Goal: Transaction & Acquisition: Subscribe to service/newsletter

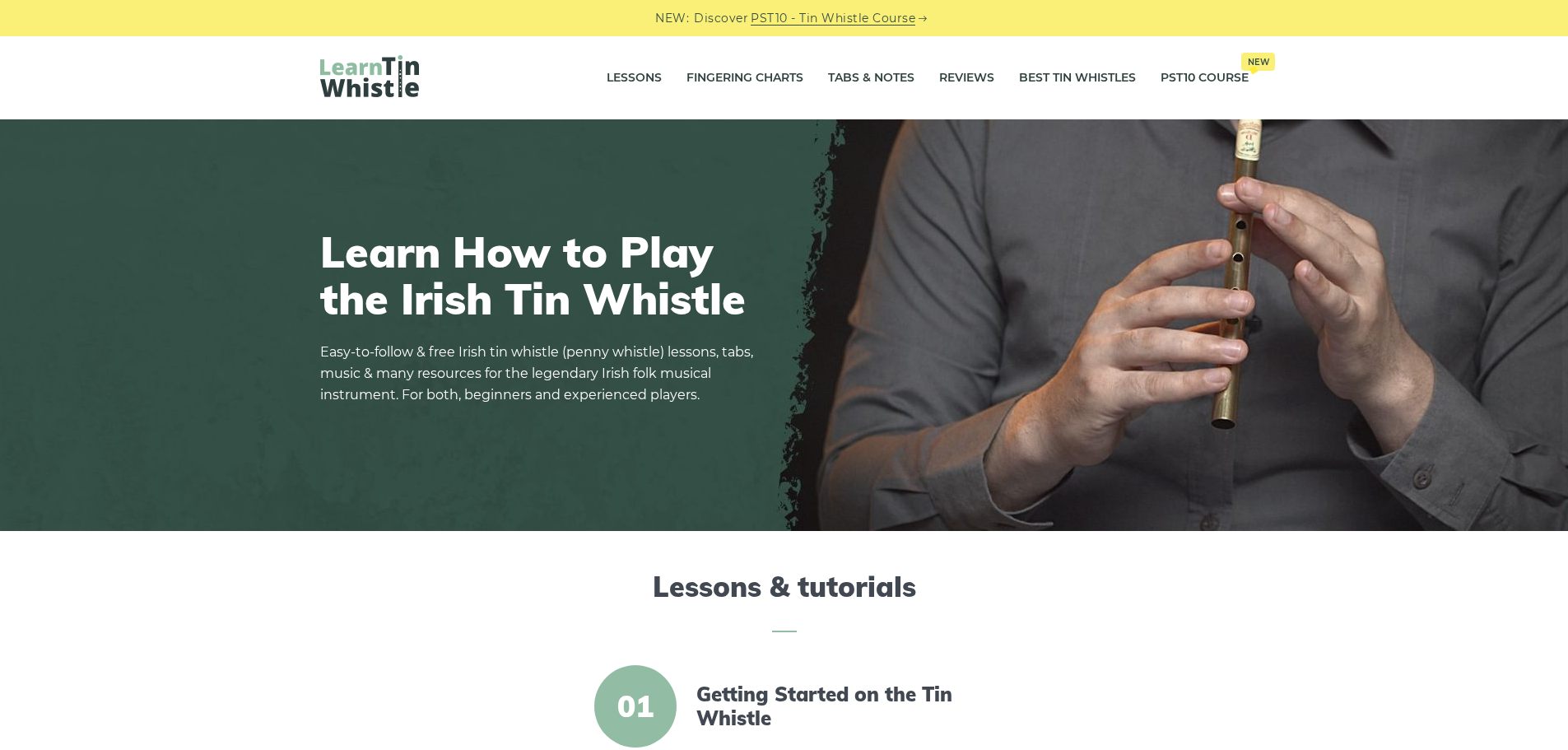
click at [811, 16] on link "PST10 - Tin Whistle Course" at bounding box center [833, 18] width 165 height 19
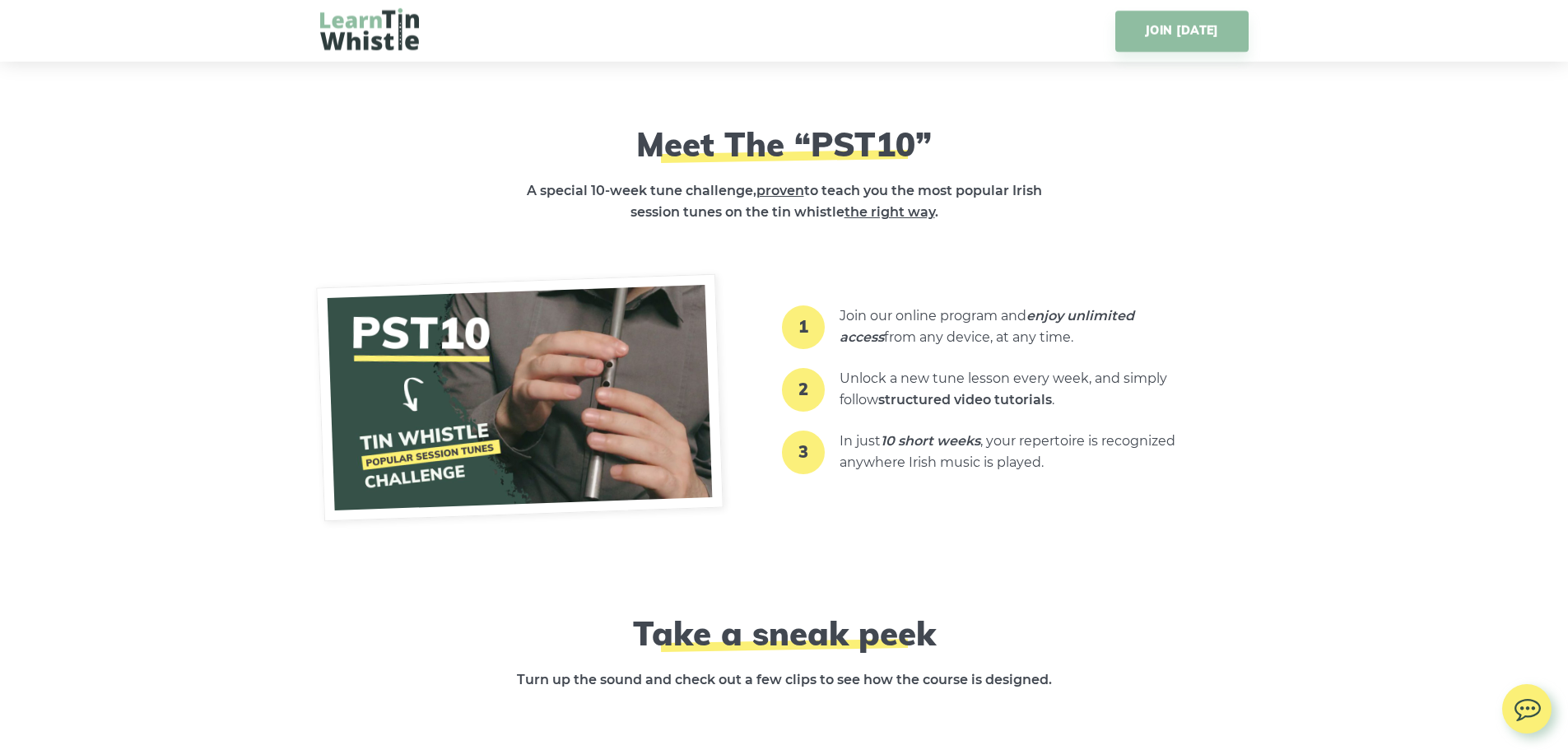
scroll to position [1894, 0]
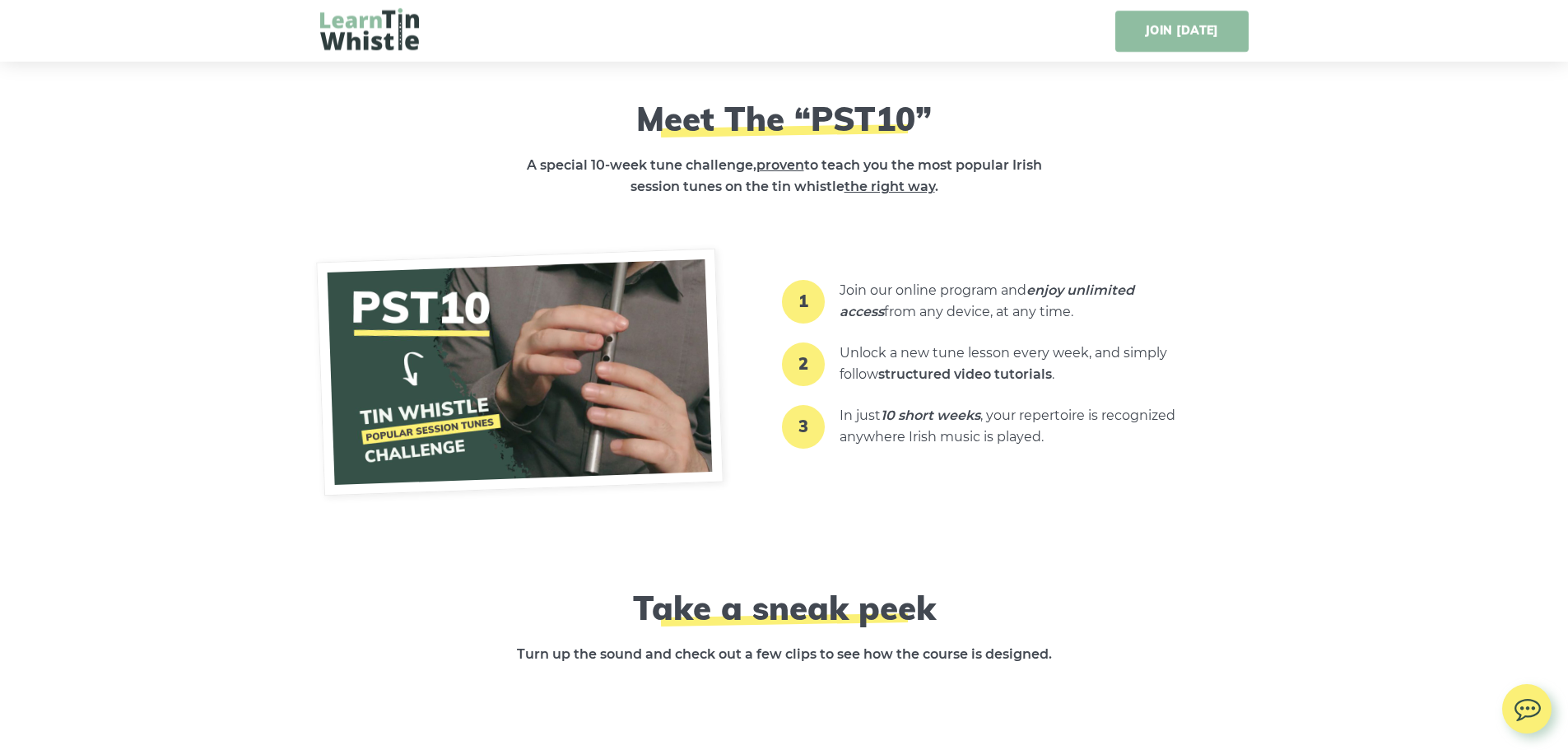
click at [1193, 29] on link "JOIN [DATE]" at bounding box center [1182, 31] width 133 height 41
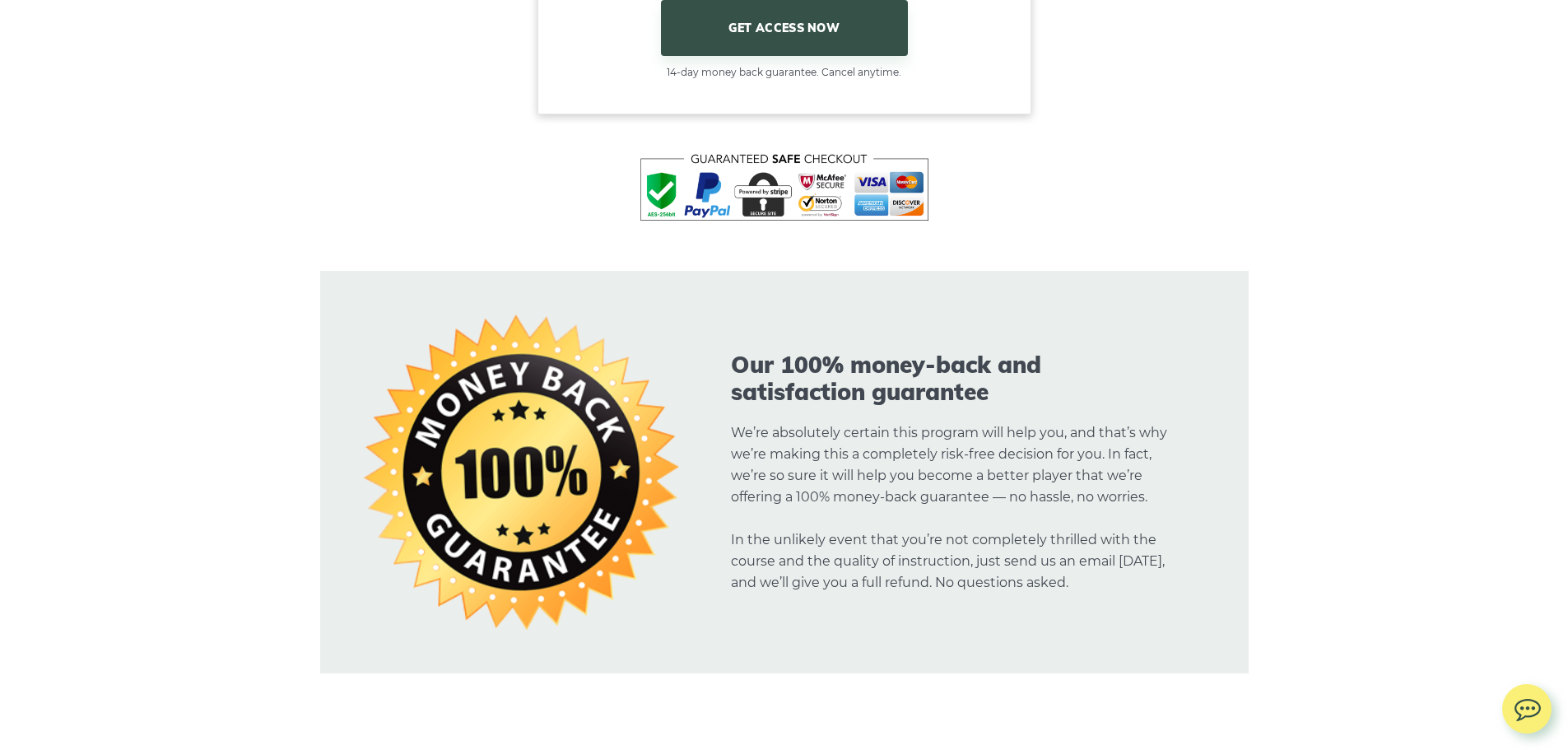
scroll to position [10586, 0]
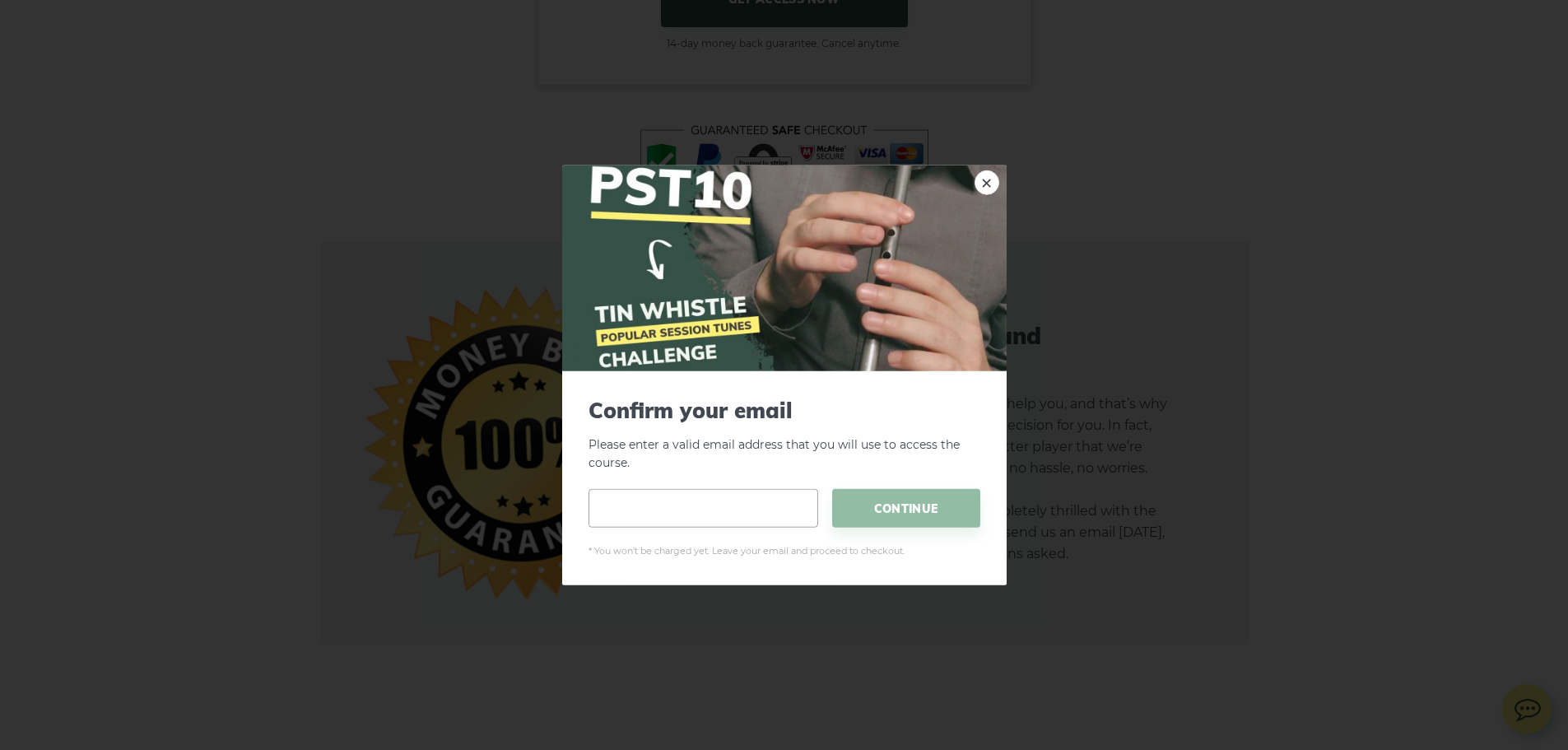
click at [645, 515] on input "email" at bounding box center [703, 508] width 230 height 39
type input "**********"
click at [920, 506] on span "CONTINUE" at bounding box center [906, 508] width 148 height 39
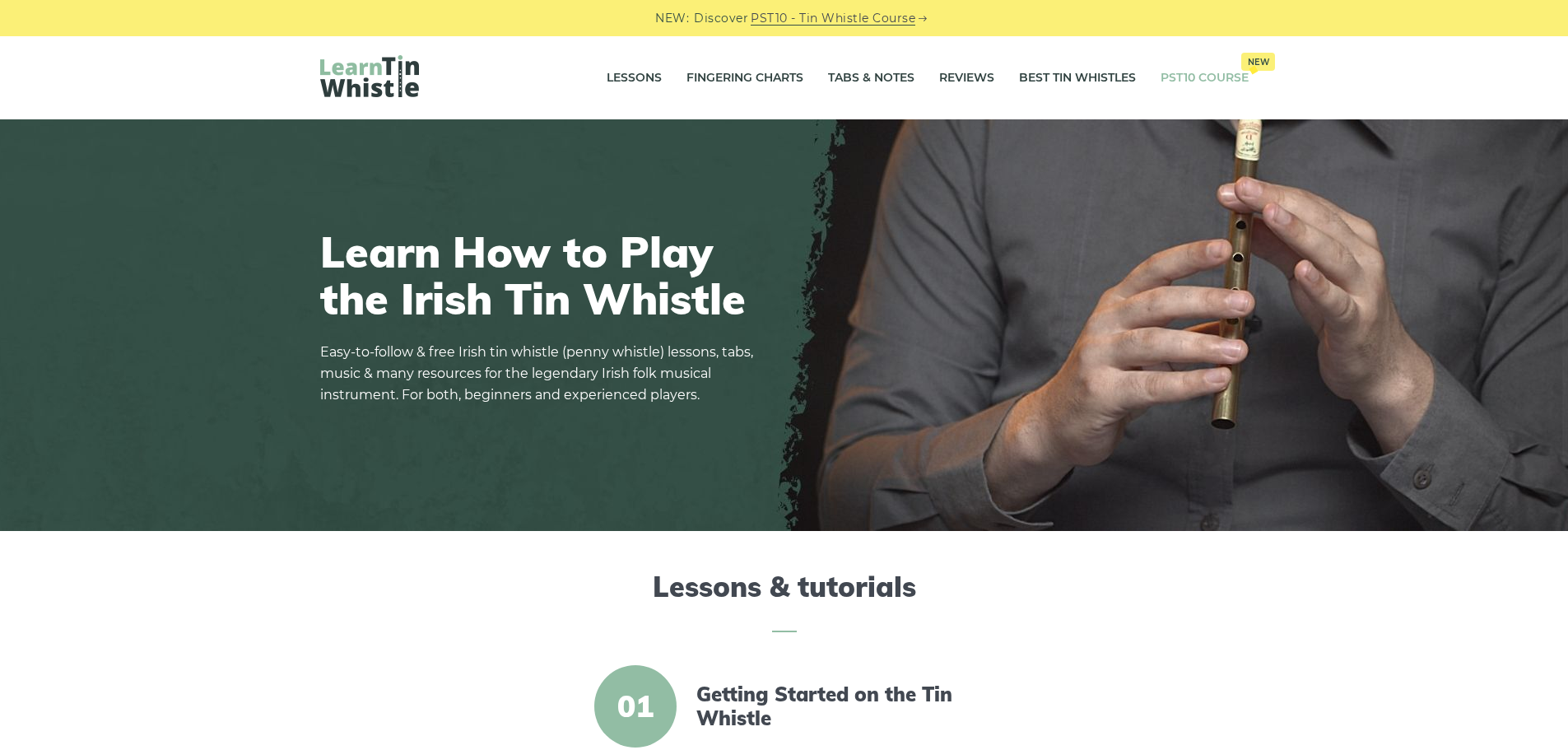
click at [1212, 72] on link "PST10 Course New" at bounding box center [1205, 78] width 88 height 41
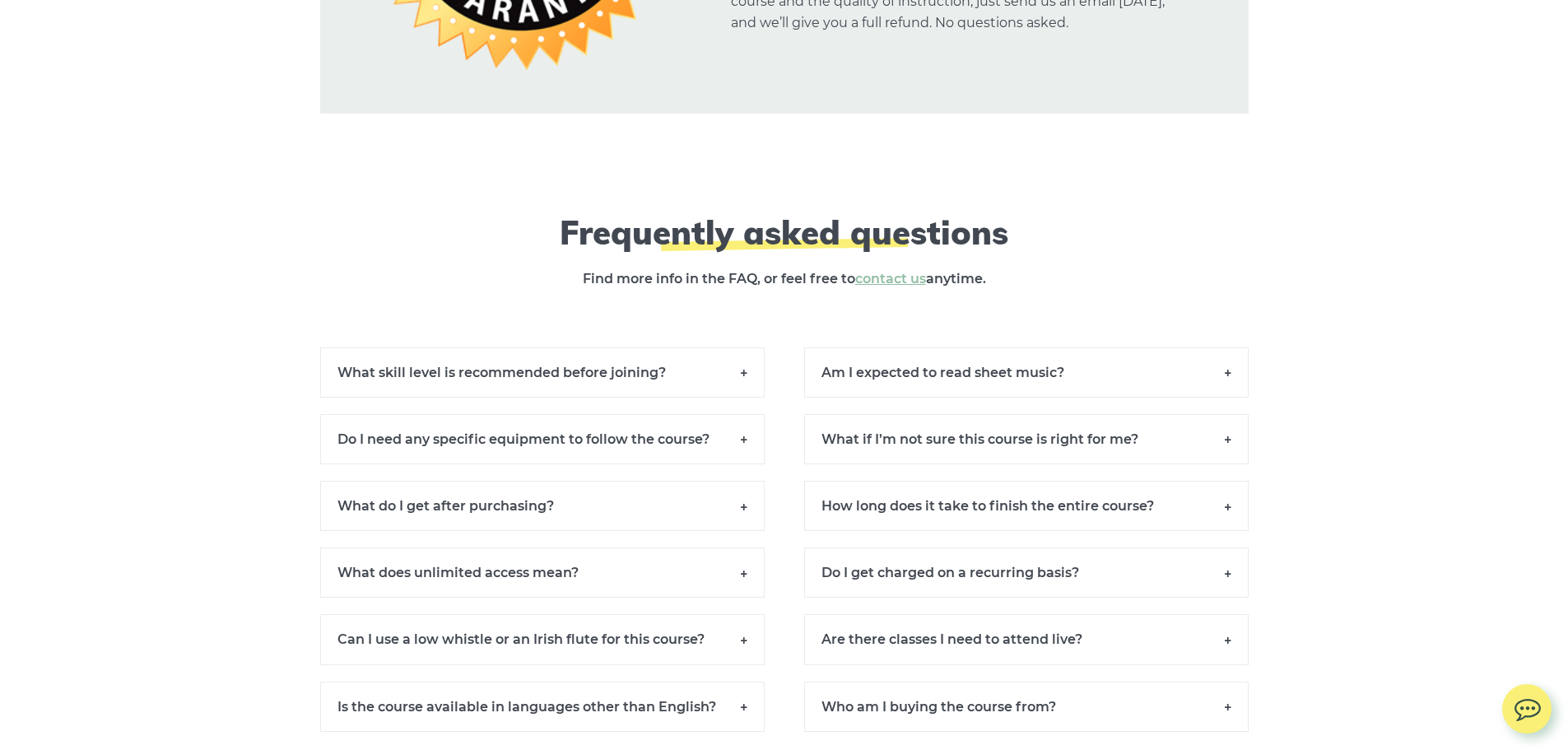
scroll to position [11117, 0]
click at [745, 454] on h6 "Do I need any specific equipment to follow the course?" at bounding box center [541, 438] width 444 height 50
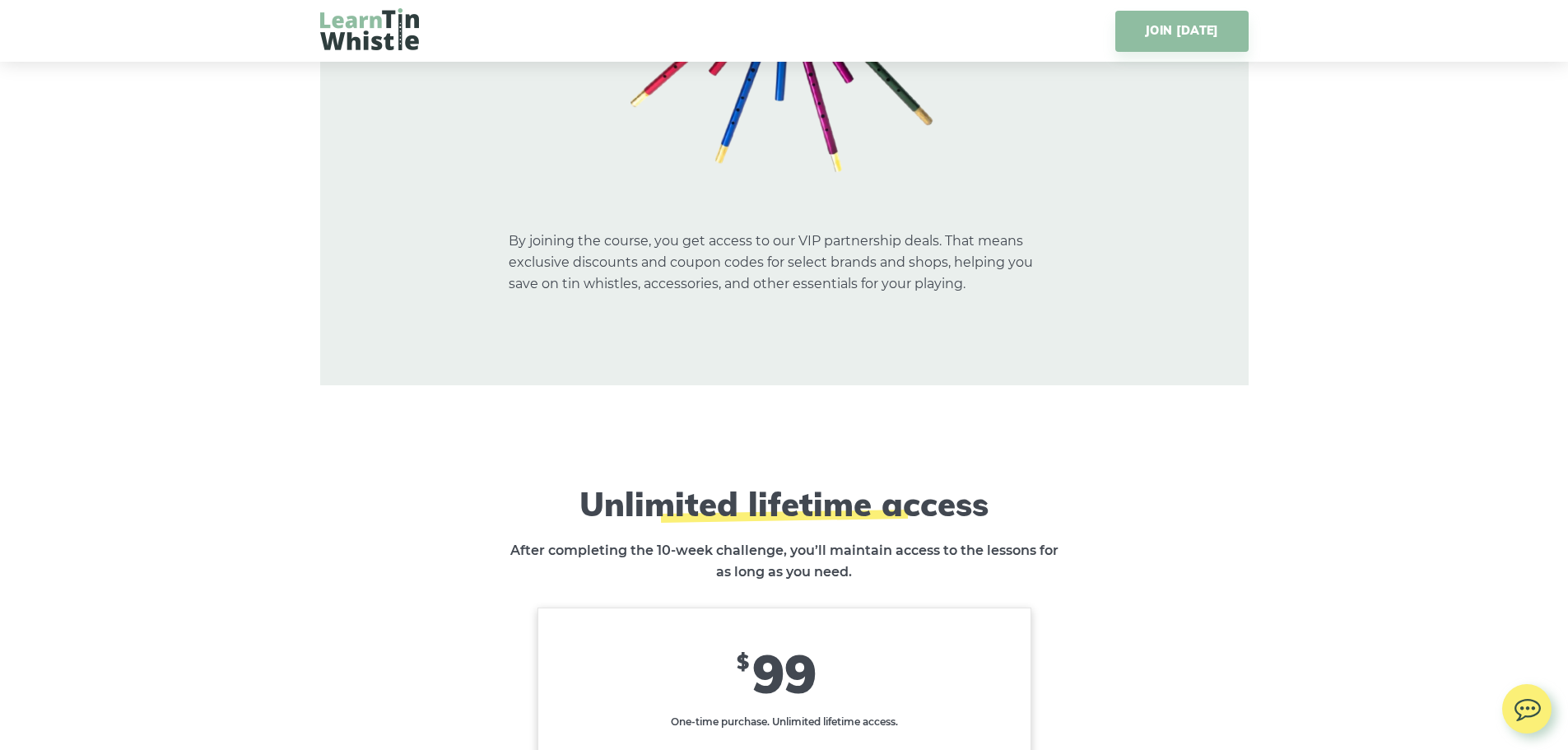
scroll to position [9223, 0]
